Goal: Task Accomplishment & Management: Manage account settings

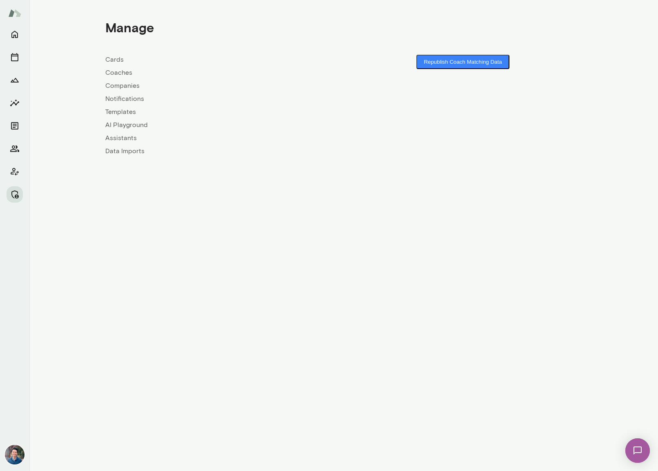
click at [132, 83] on link "Companies" at bounding box center [224, 86] width 239 height 10
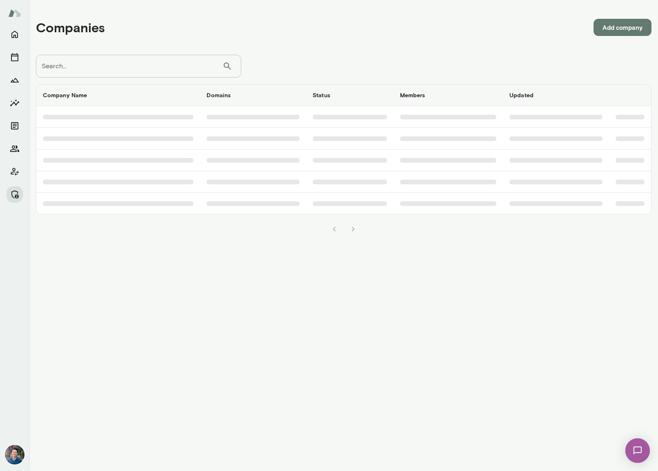
click at [114, 67] on input "Search..." at bounding box center [129, 66] width 187 height 23
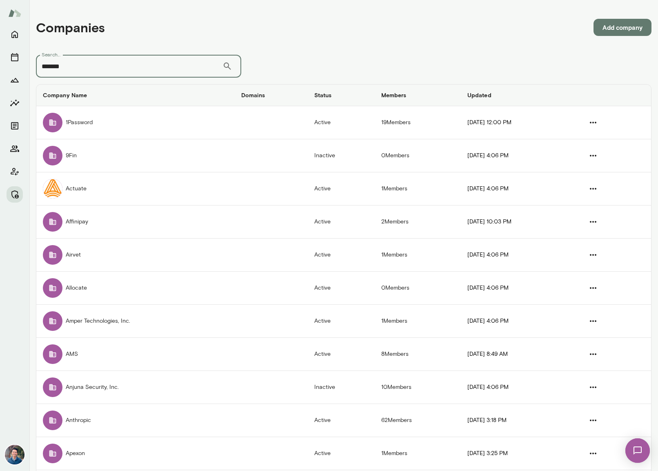
type input "*******"
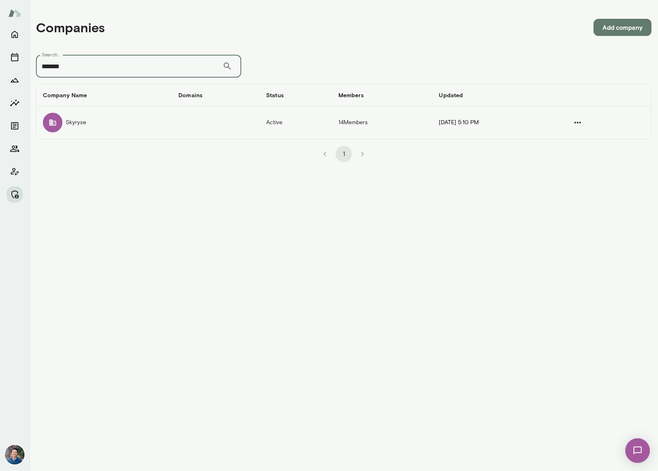
click at [172, 134] on td "companies table" at bounding box center [216, 122] width 88 height 33
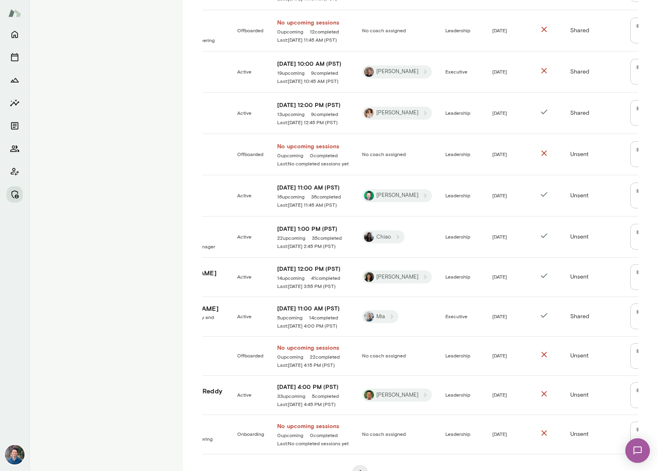
scroll to position [0, 89]
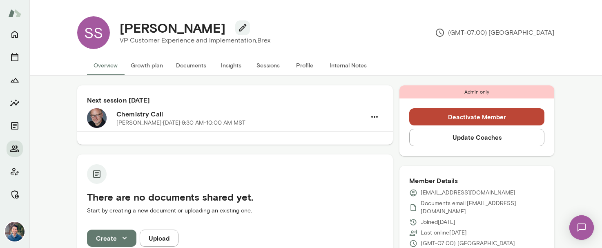
click at [262, 68] on button "Sessions" at bounding box center [268, 66] width 37 height 20
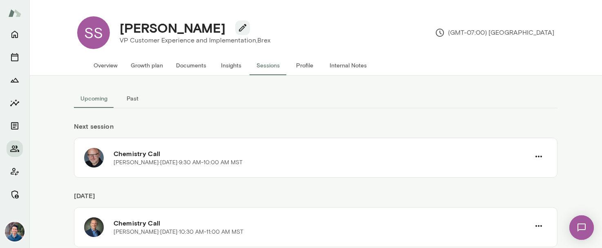
click at [110, 70] on button "Overview" at bounding box center [105, 66] width 37 height 20
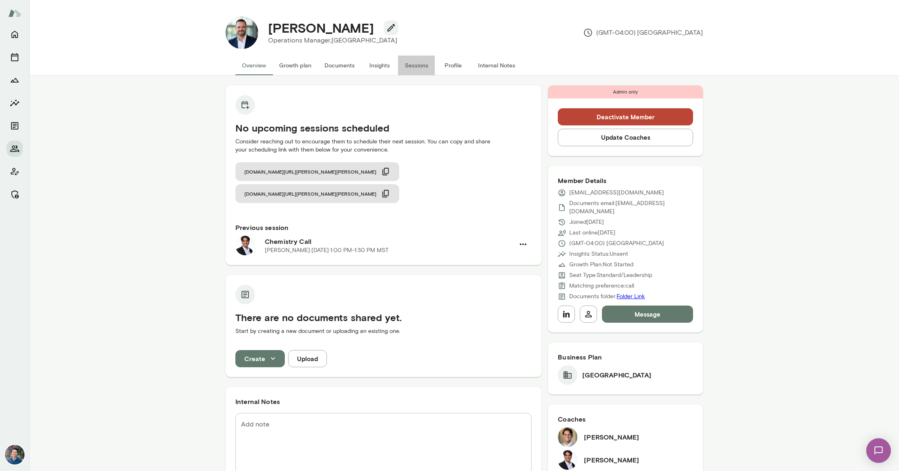
click at [422, 66] on button "Sessions" at bounding box center [416, 66] width 37 height 20
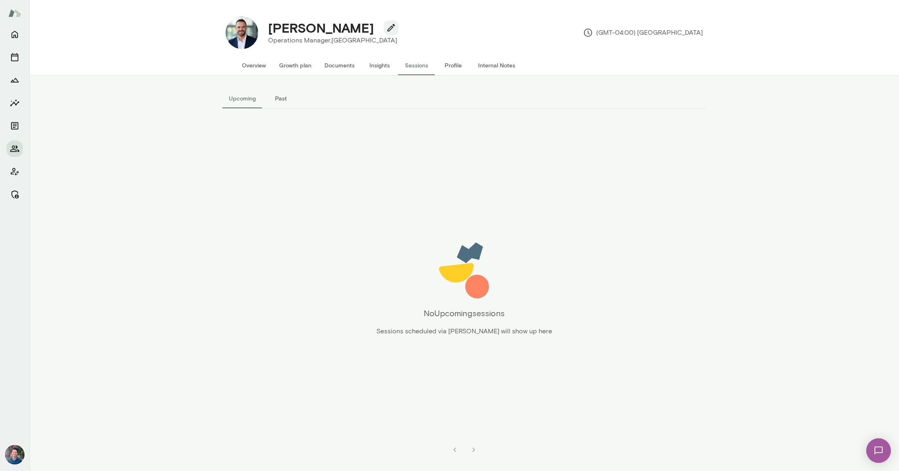
click at [279, 100] on button "Past" at bounding box center [280, 99] width 37 height 20
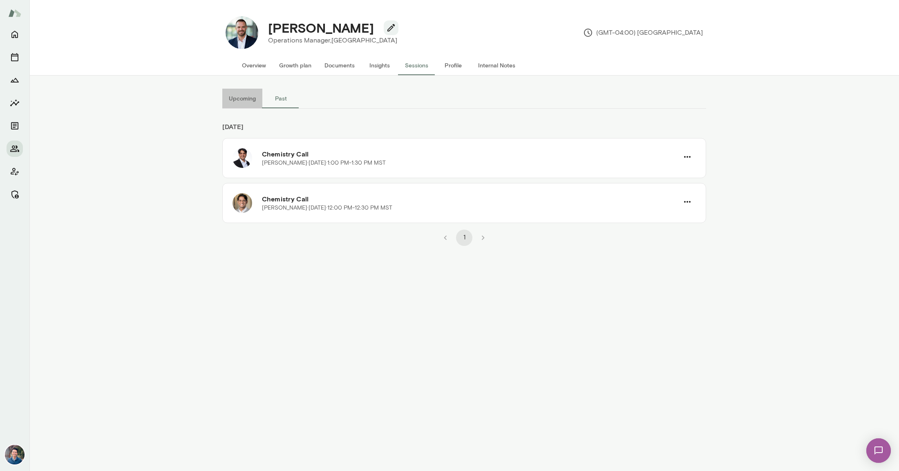
click at [243, 100] on button "Upcoming" at bounding box center [242, 99] width 40 height 20
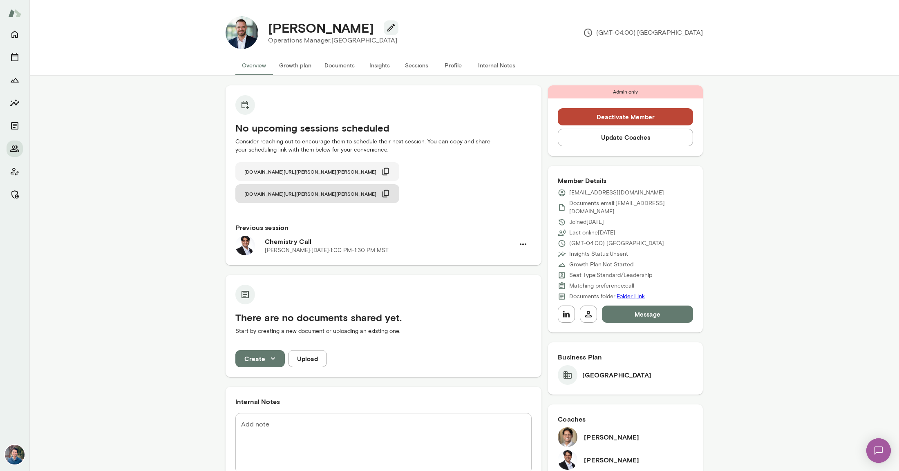
click at [307, 169] on span "[DOMAIN_NAME][URL][PERSON_NAME][PERSON_NAME]" at bounding box center [310, 171] width 132 height 7
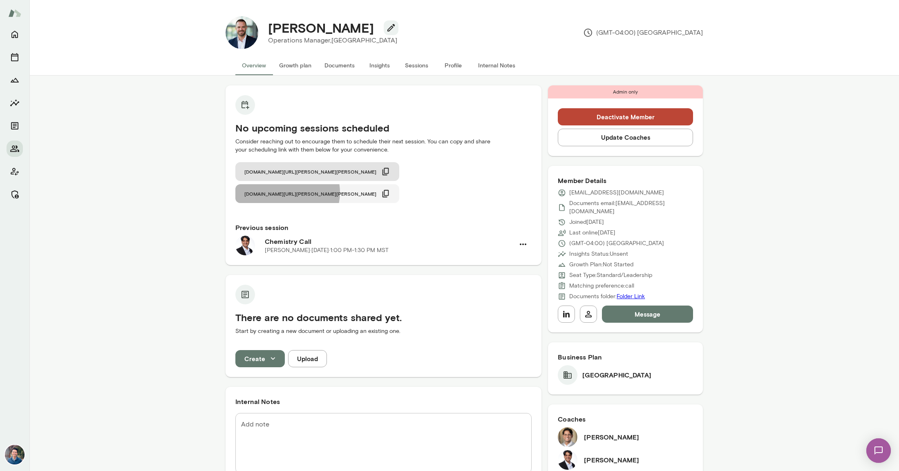
click at [376, 190] on span "[DOMAIN_NAME][URL][PERSON_NAME][PERSON_NAME]" at bounding box center [310, 193] width 132 height 7
